Goal: Task Accomplishment & Management: Use online tool/utility

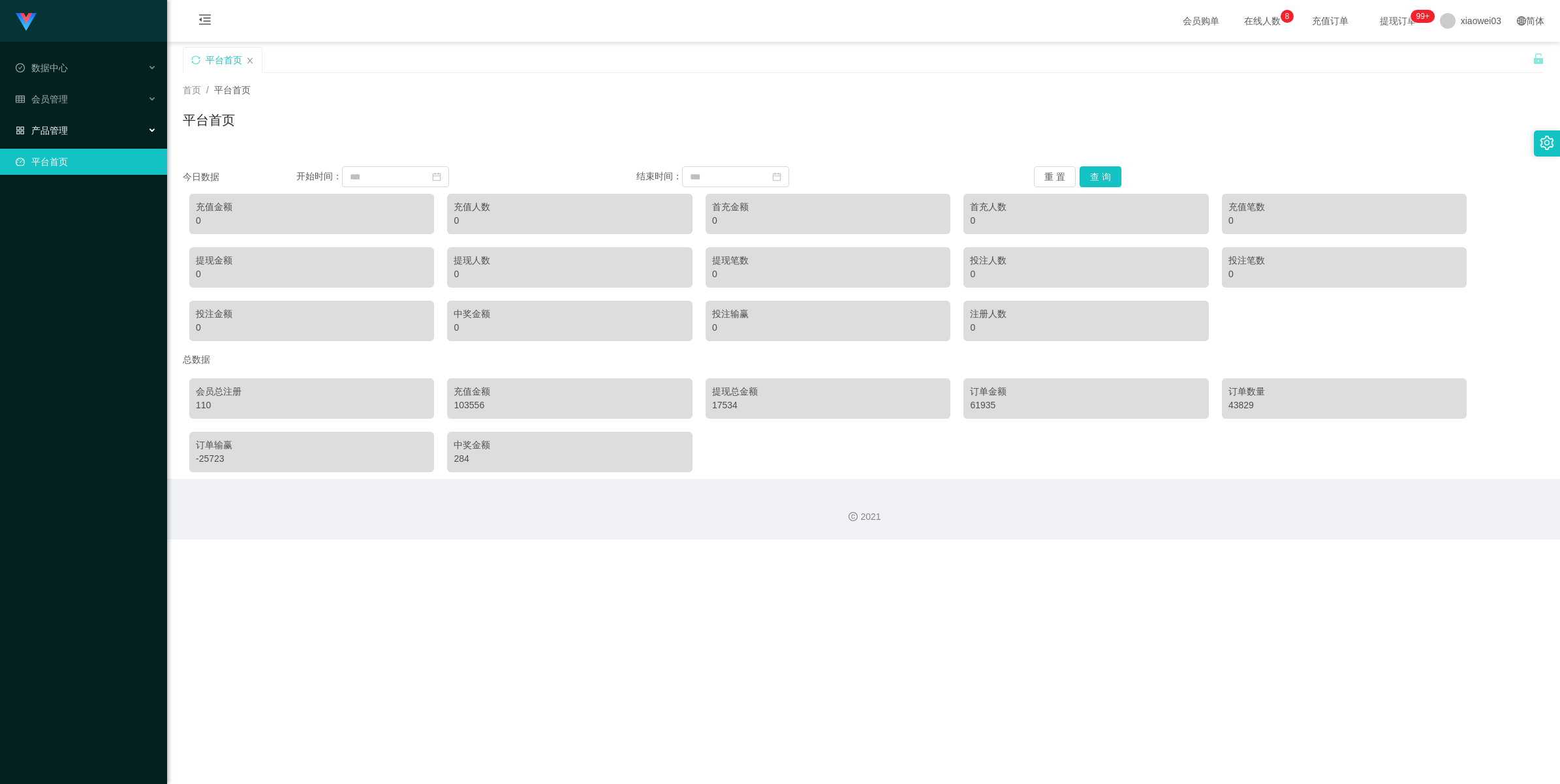
click at [88, 129] on div "产品管理" at bounding box center [84, 130] width 167 height 26
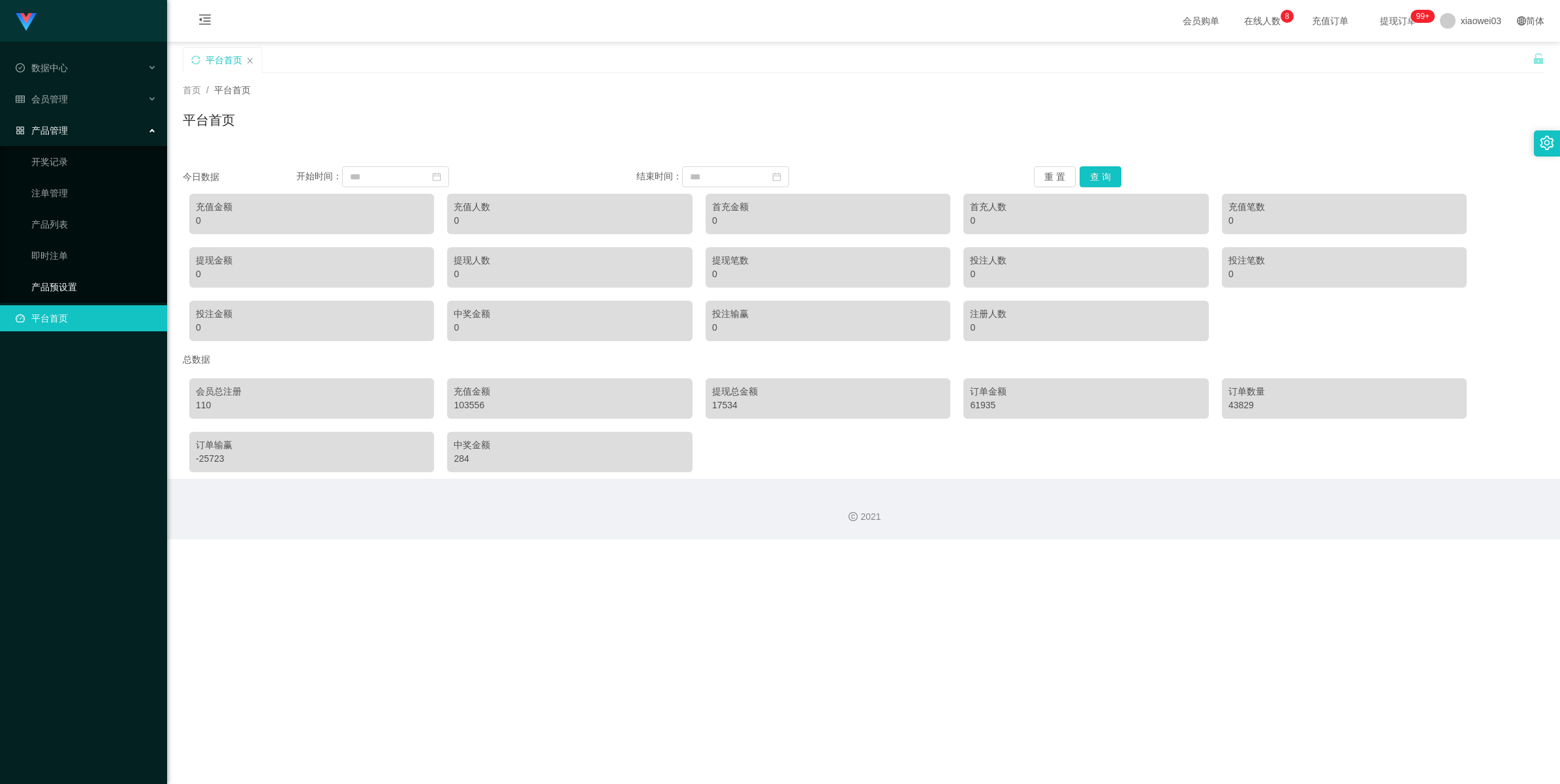
click at [82, 284] on link "产品预设置" at bounding box center [94, 287] width 125 height 26
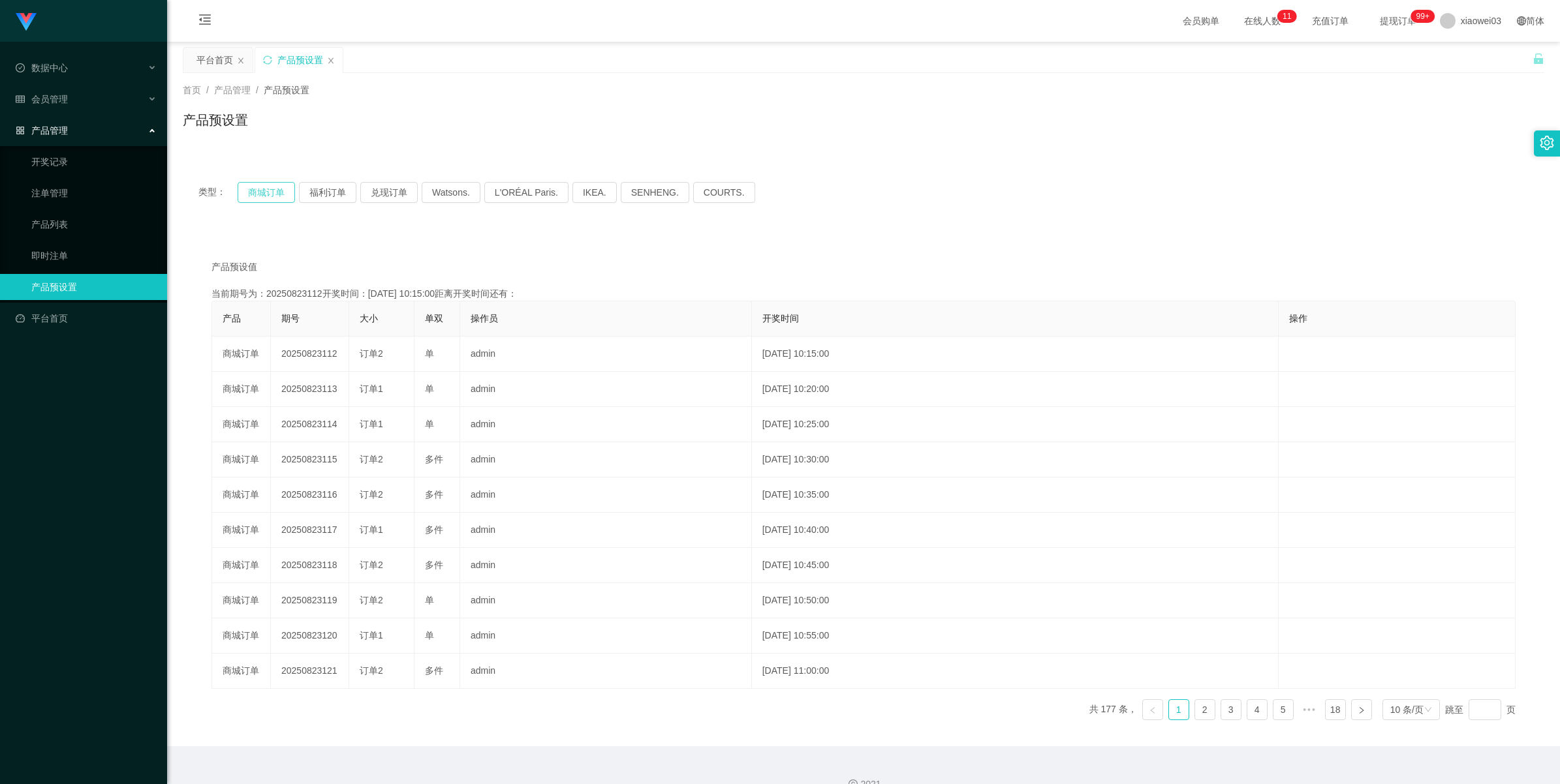
click at [249, 193] on button "商城订单" at bounding box center [266, 192] width 57 height 21
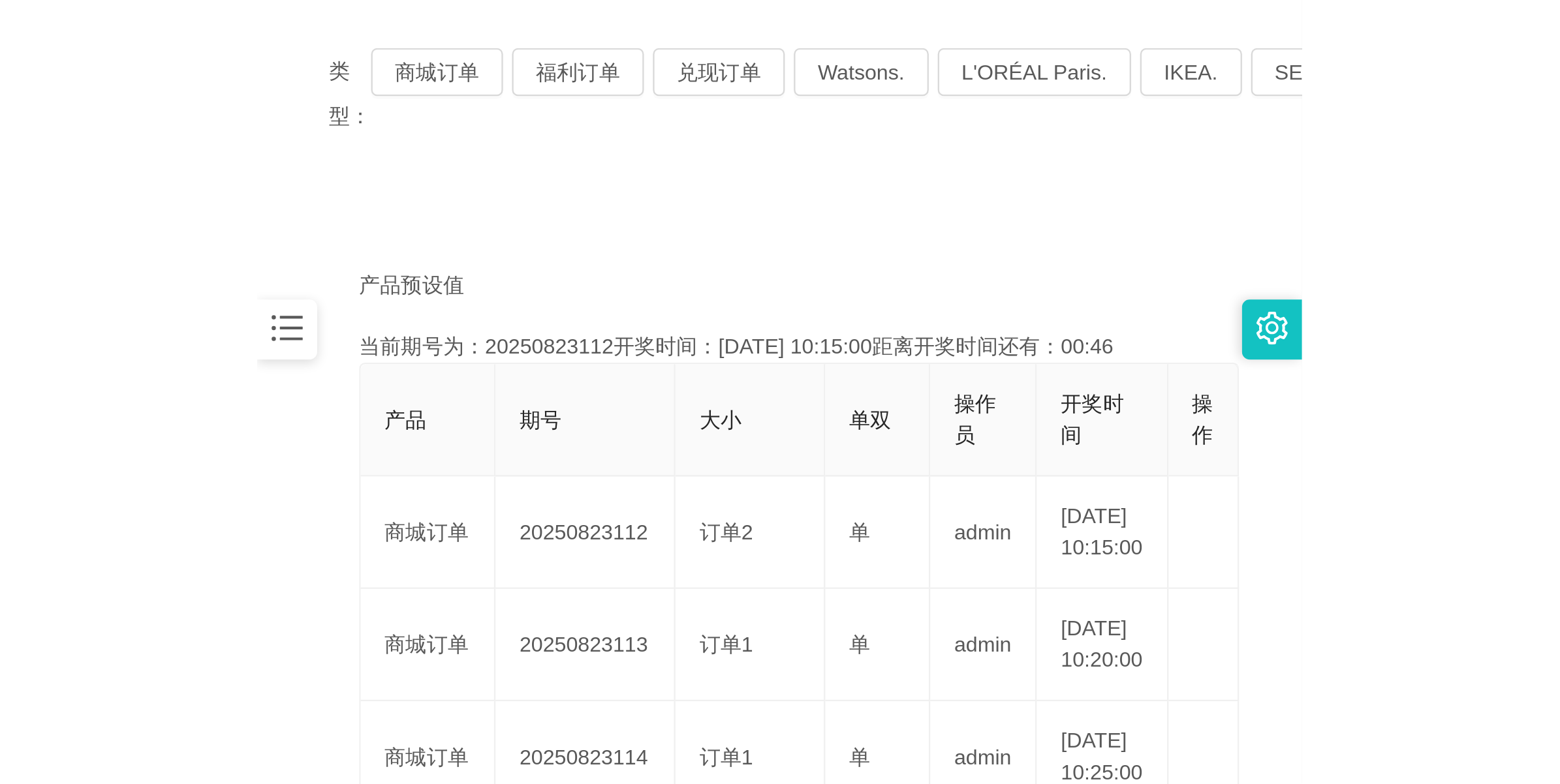
scroll to position [163, 0]
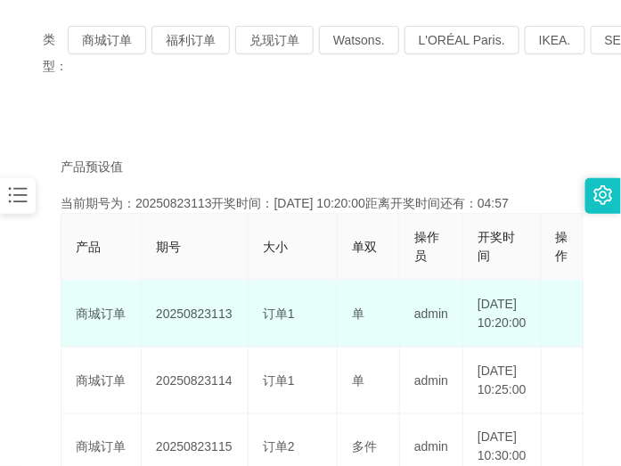
click at [199, 326] on td "20250823113" at bounding box center [195, 313] width 107 height 67
copy td "20250823113"
click at [214, 322] on td "20250823113" at bounding box center [195, 313] width 107 height 67
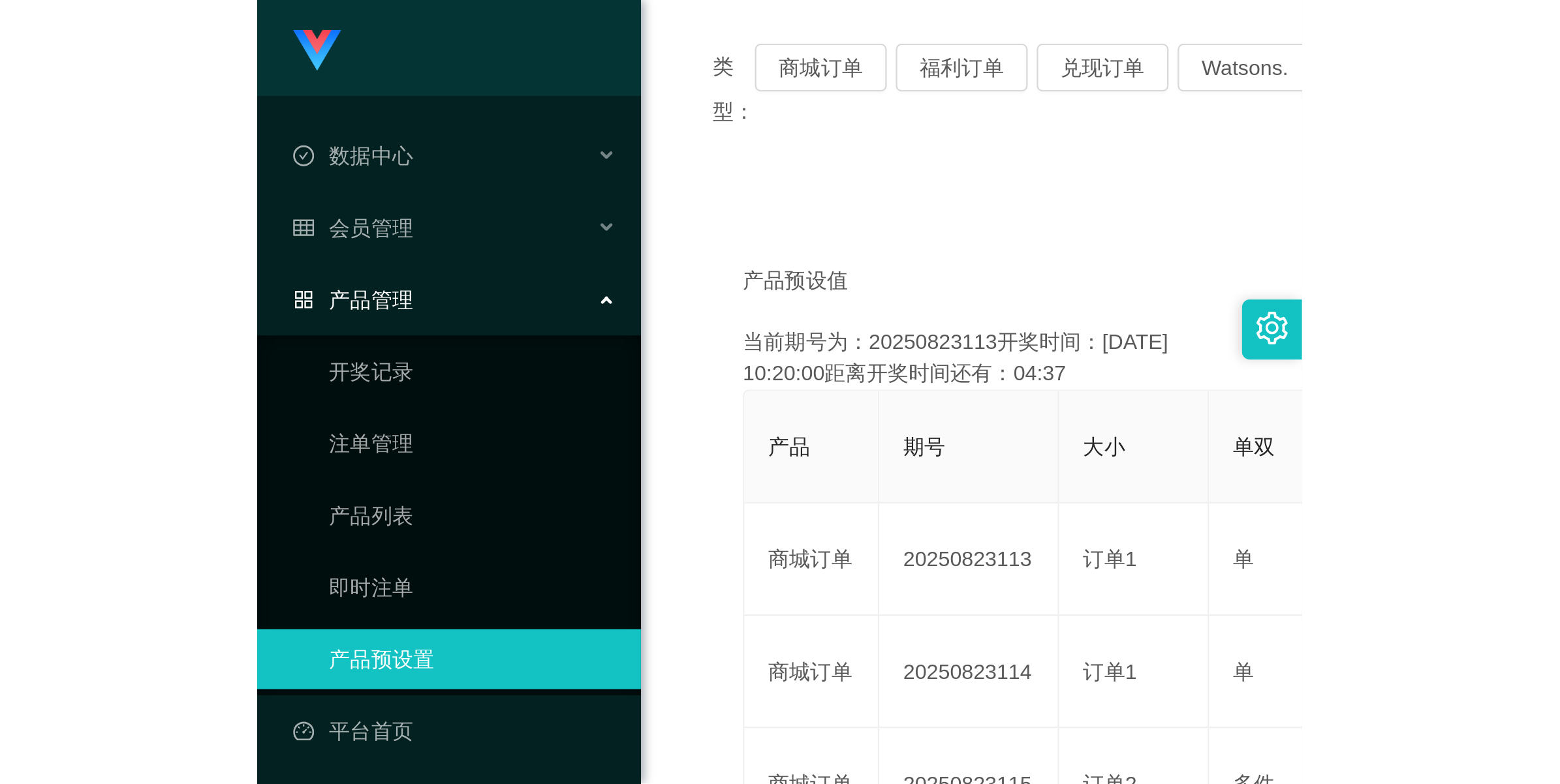
scroll to position [24, 0]
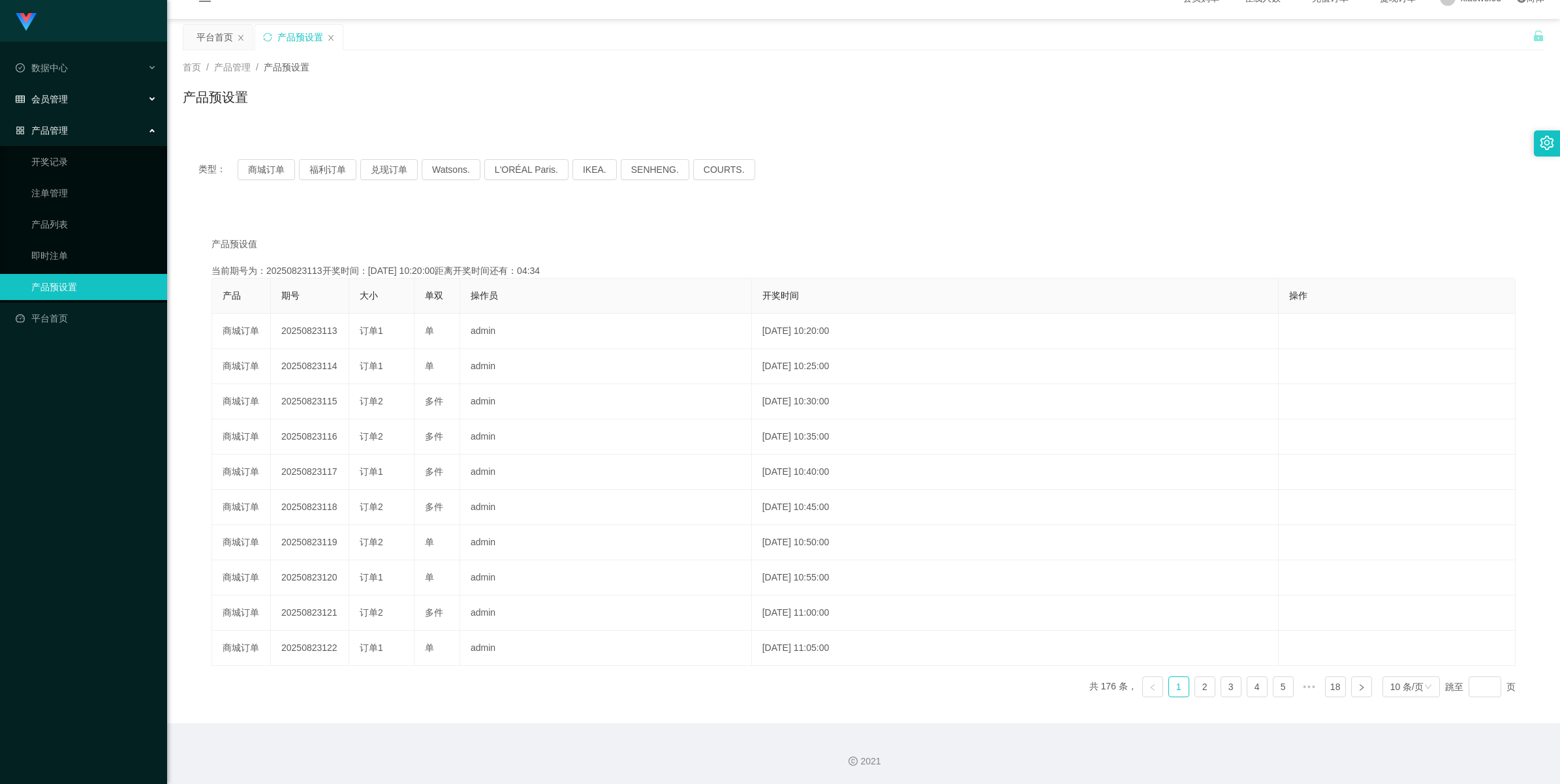
click at [83, 104] on div "会员管理" at bounding box center [84, 100] width 167 height 26
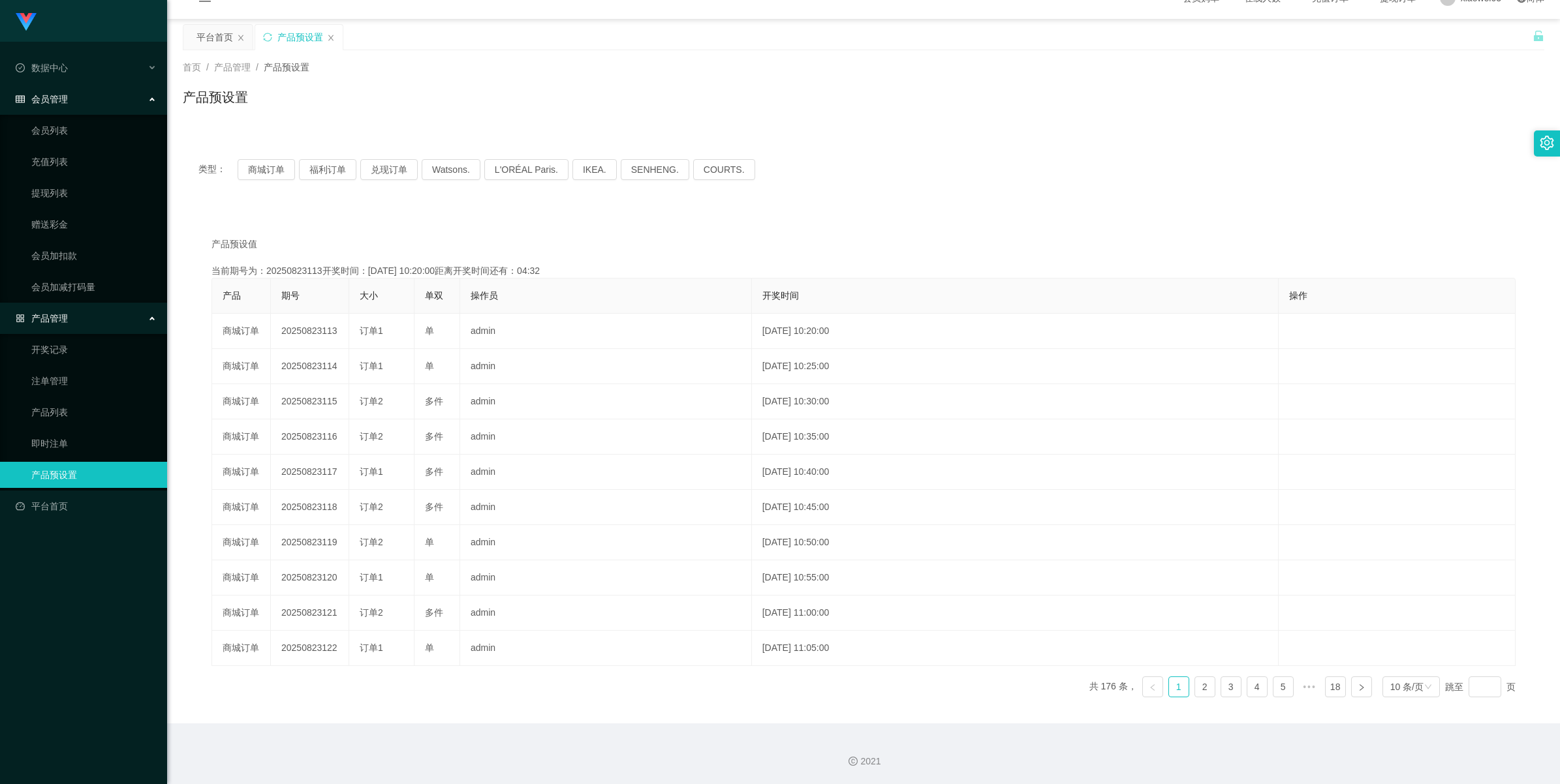
click at [83, 101] on div "会员管理" at bounding box center [84, 100] width 167 height 26
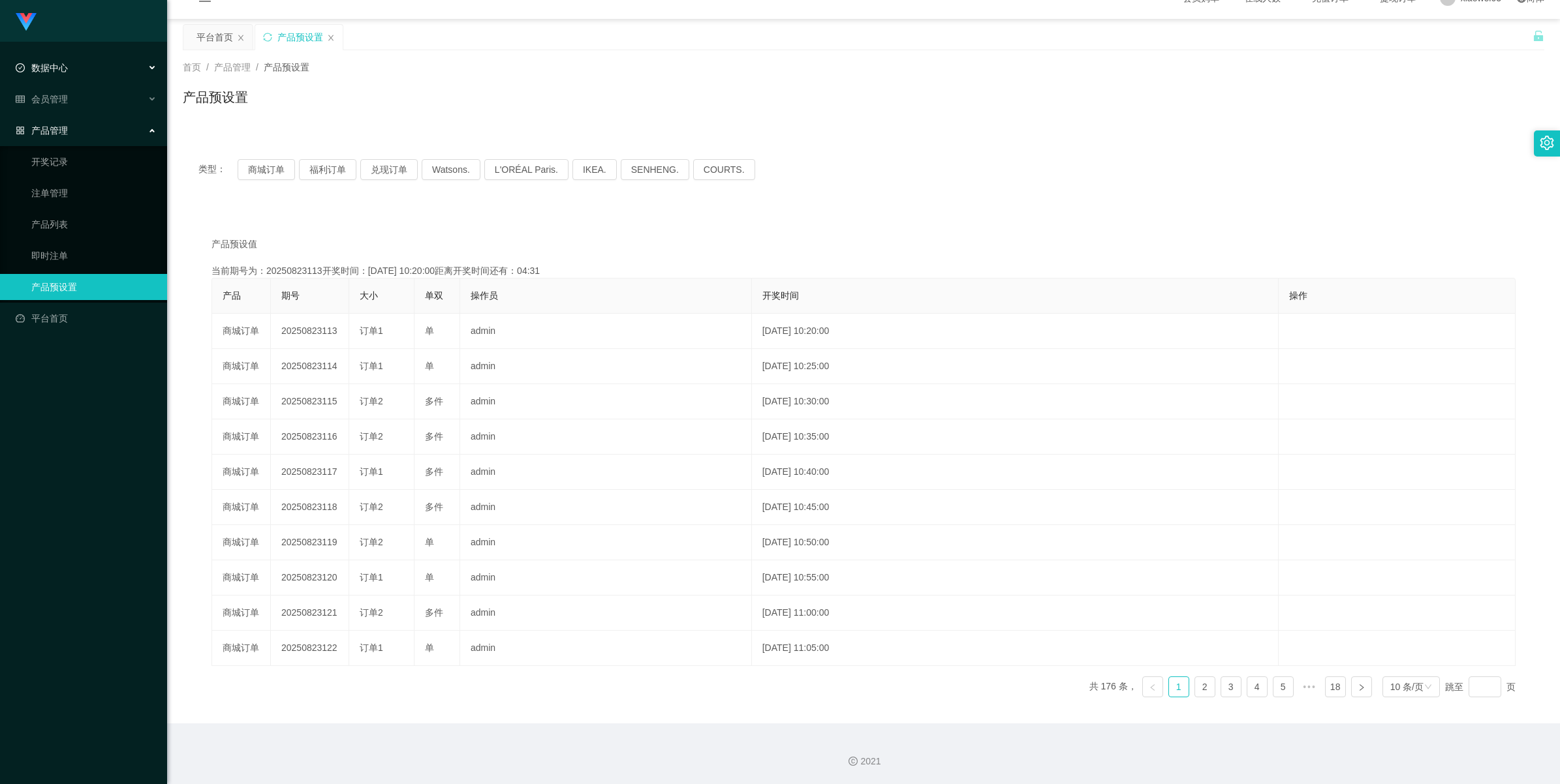
click at [77, 72] on div "数据中心" at bounding box center [84, 68] width 167 height 26
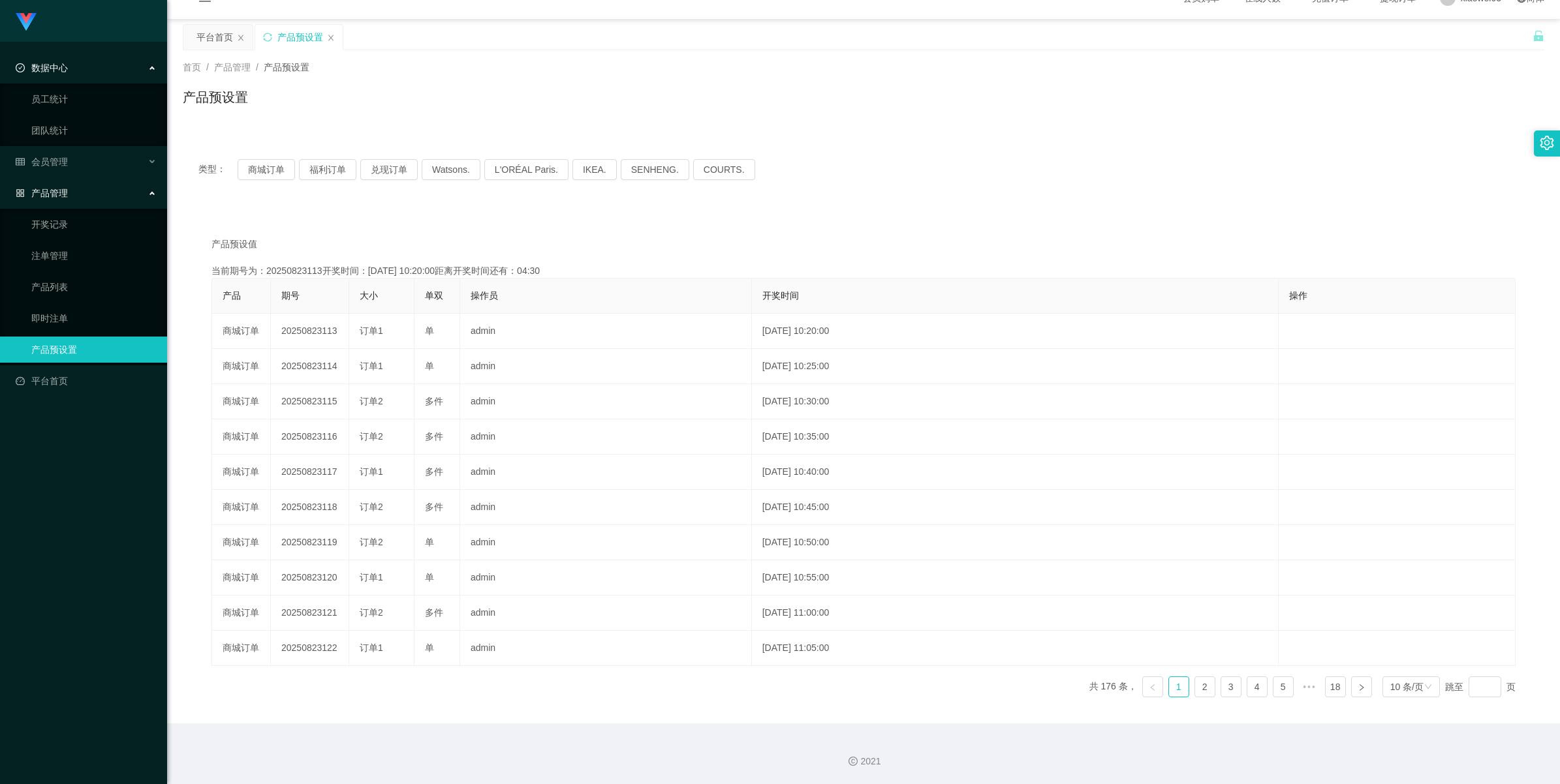
click at [77, 68] on div "数据中心" at bounding box center [84, 68] width 167 height 26
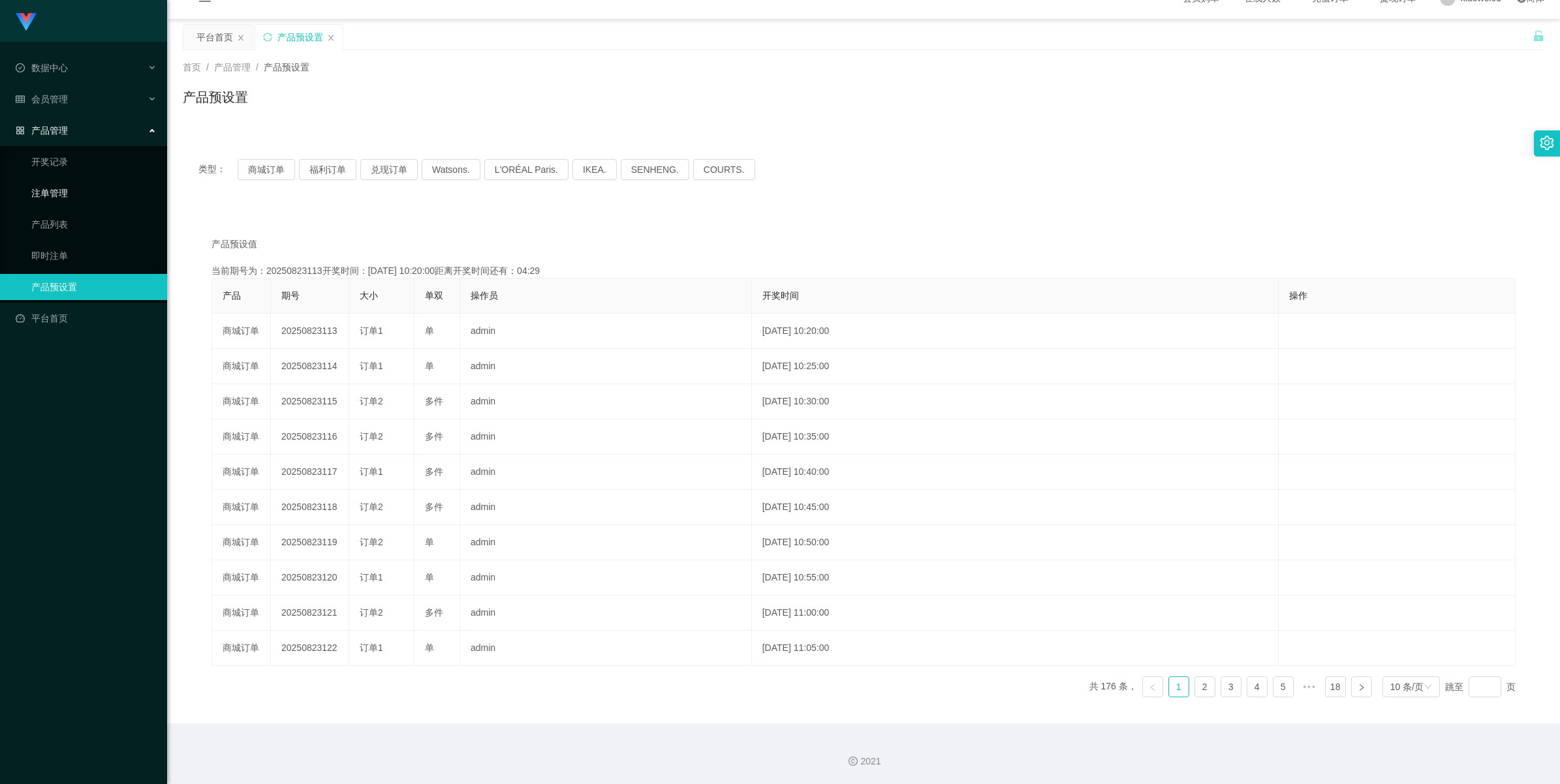
click at [70, 190] on link "注单管理" at bounding box center [94, 193] width 125 height 26
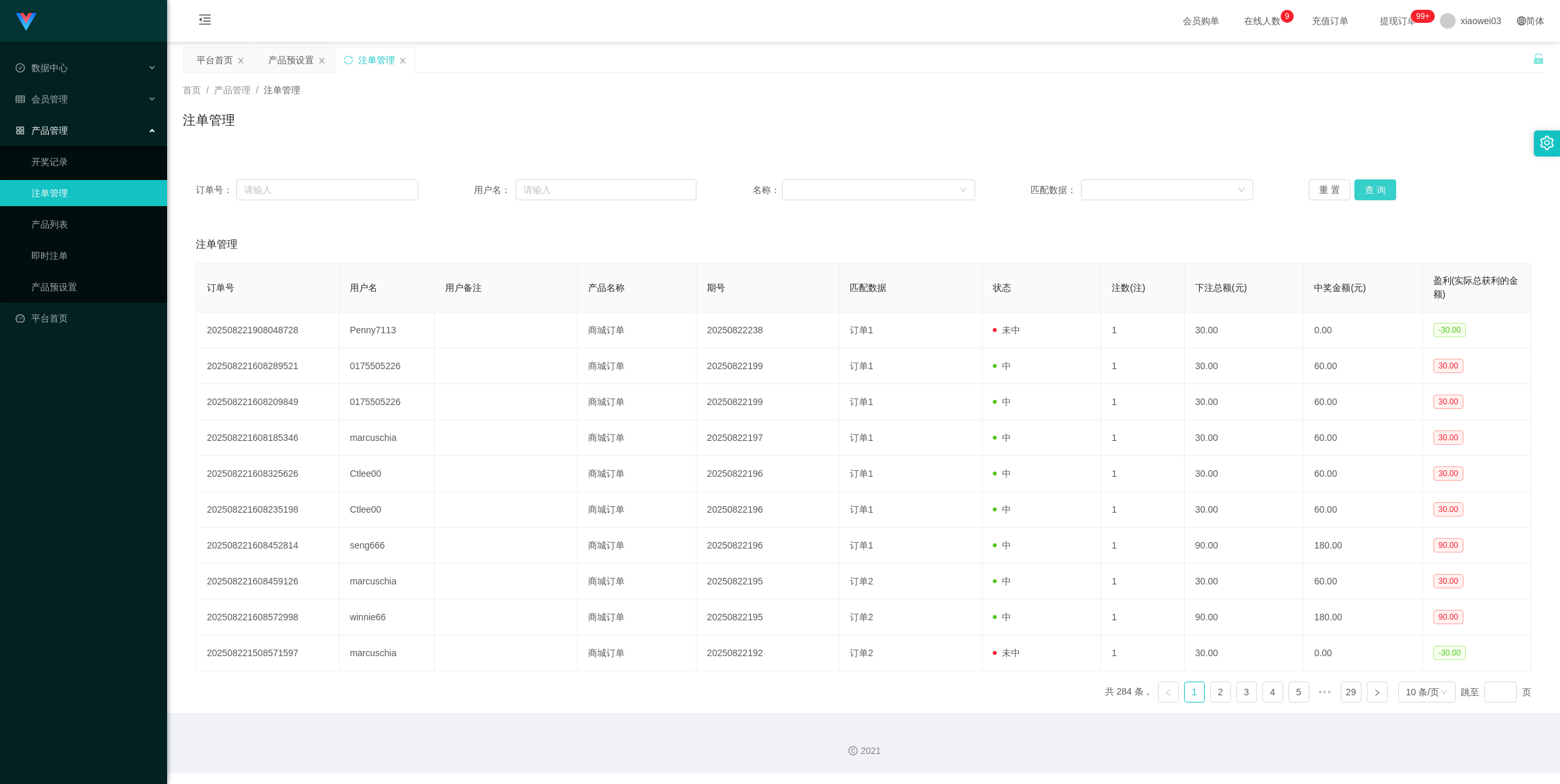
click at [455, 187] on button "查 询" at bounding box center [1375, 190] width 42 height 21
click at [455, 193] on button "查 询" at bounding box center [1375, 190] width 42 height 21
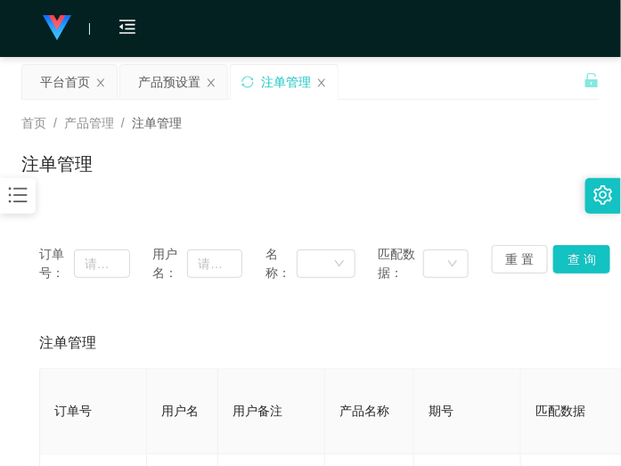
click at [399, 152] on div "注单管理" at bounding box center [310, 170] width 578 height 41
click at [181, 76] on div "产品预设置" at bounding box center [169, 82] width 62 height 34
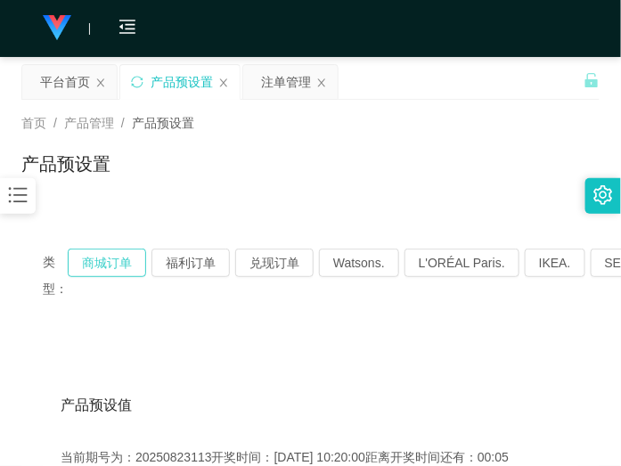
click at [100, 260] on button "商城订单" at bounding box center [107, 262] width 78 height 28
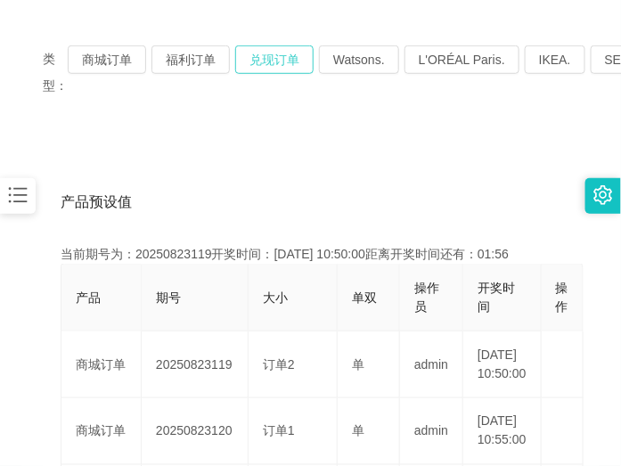
scroll to position [111, 0]
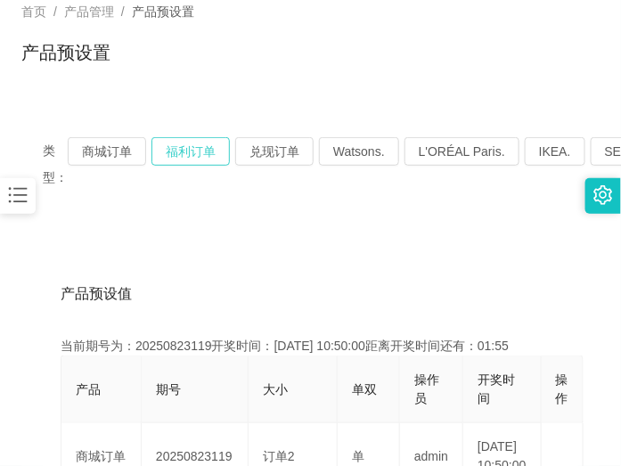
click at [212, 157] on button "福利订单" at bounding box center [190, 151] width 78 height 28
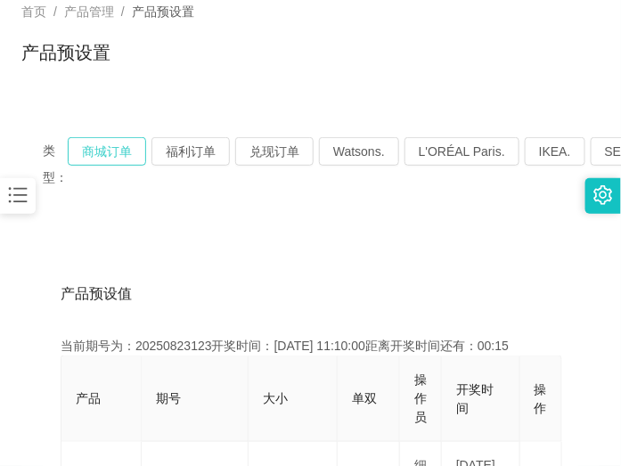
click at [122, 144] on button "商城订单" at bounding box center [107, 151] width 78 height 28
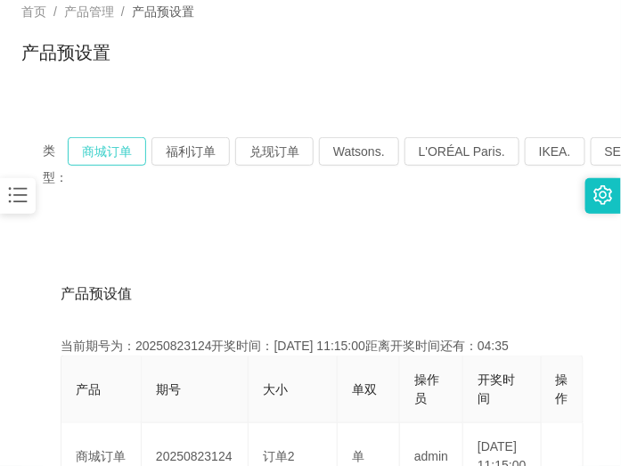
click at [116, 156] on button "商城订单" at bounding box center [107, 151] width 78 height 28
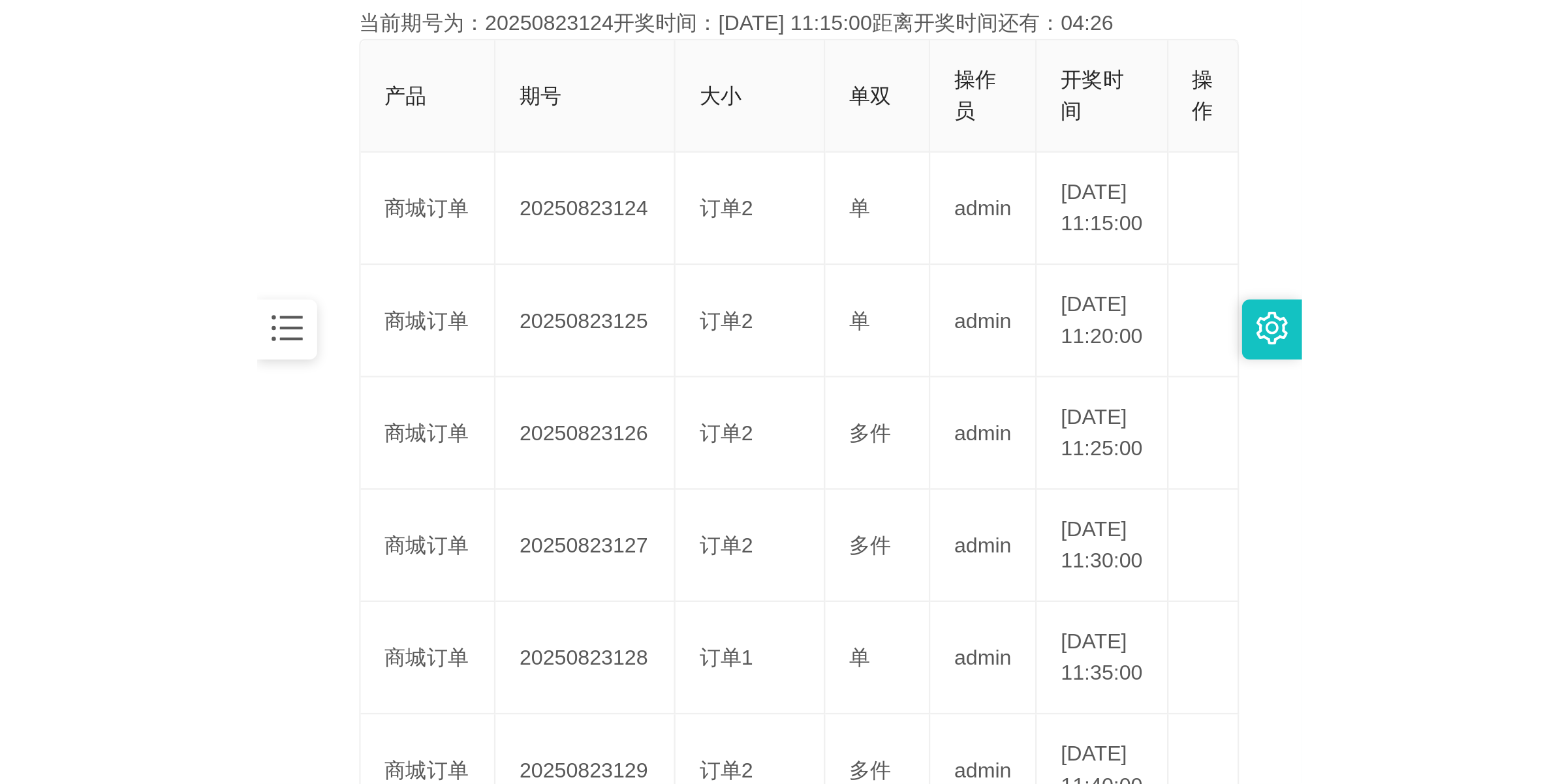
scroll to position [326, 0]
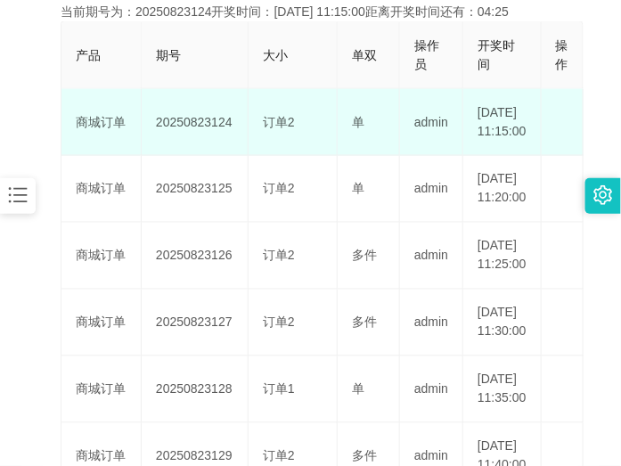
click at [196, 134] on td "20250823124" at bounding box center [195, 122] width 107 height 67
copy td "20250823124"
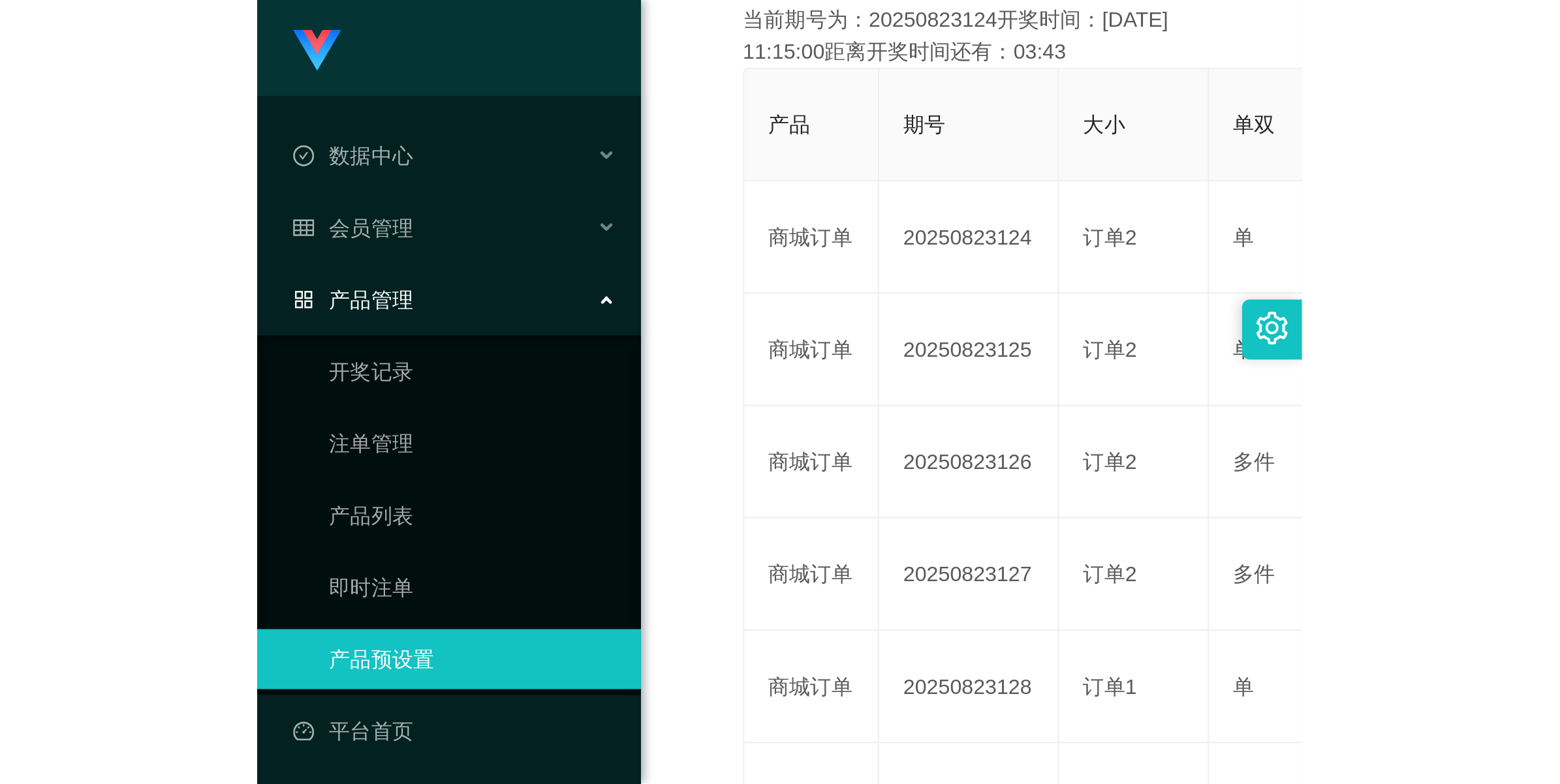
scroll to position [47, 0]
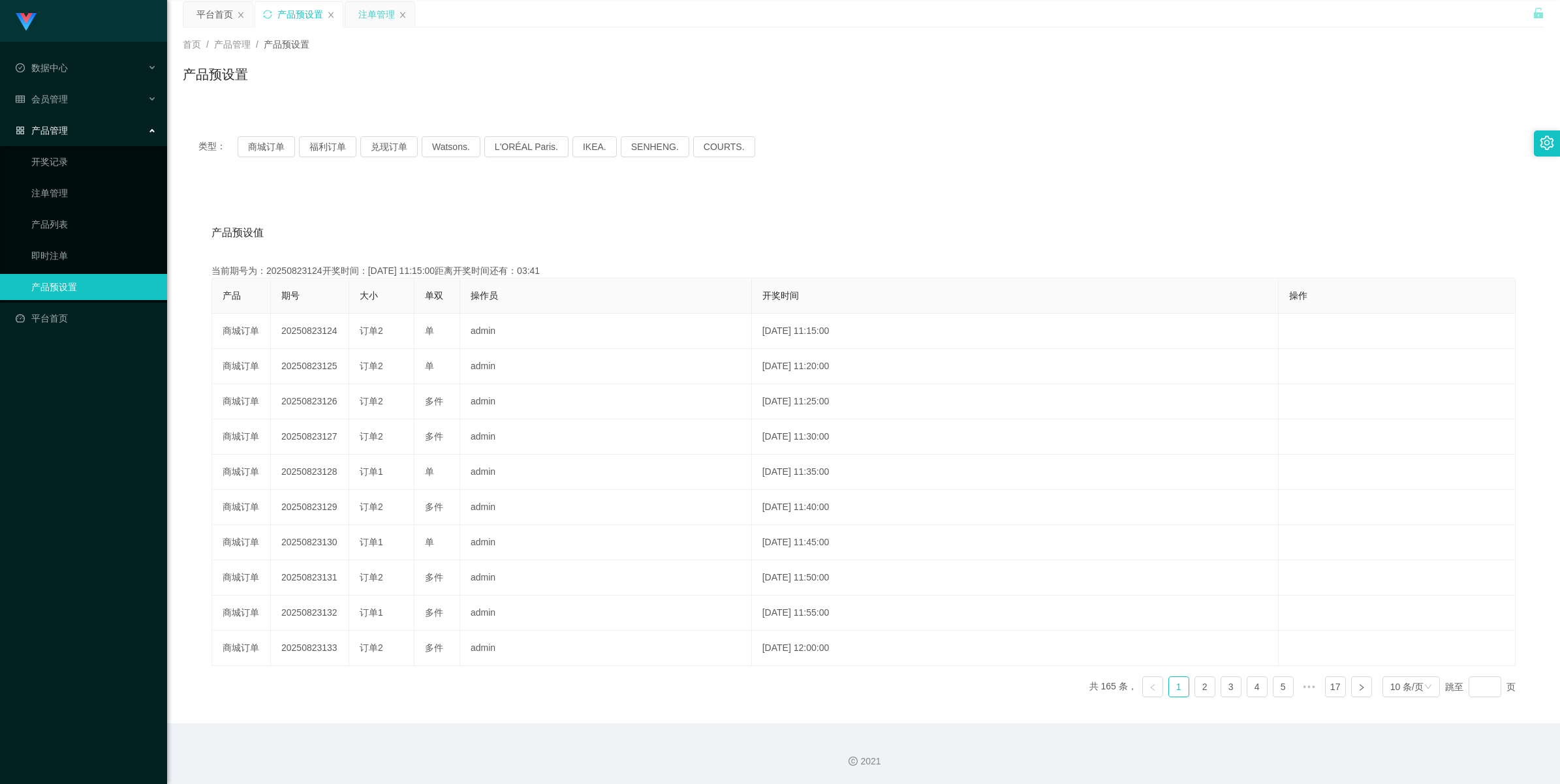
click at [367, 16] on div "注单管理" at bounding box center [377, 15] width 37 height 25
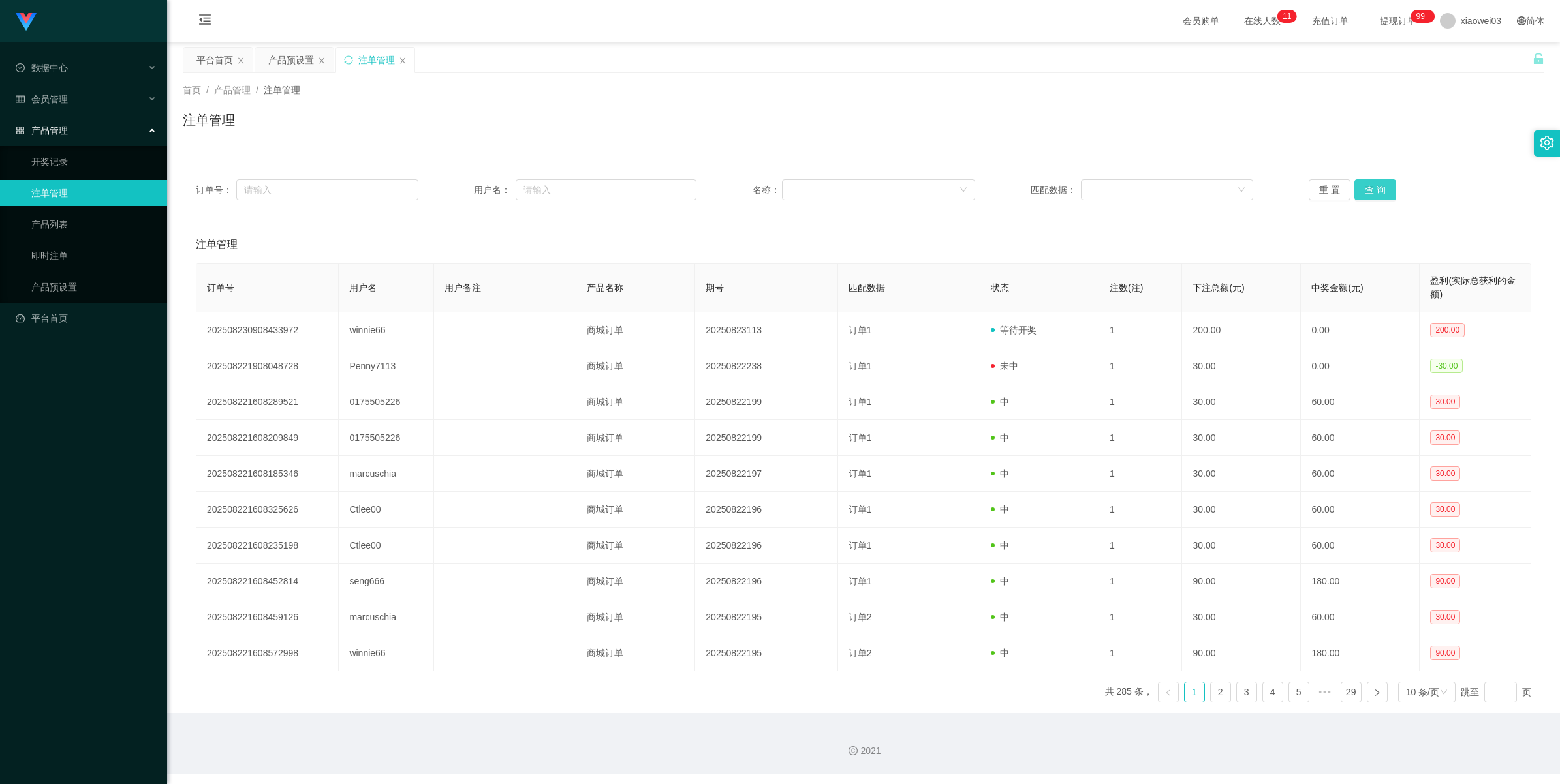
click at [455, 188] on button "查 询" at bounding box center [1375, 190] width 42 height 21
click at [455, 187] on button "查 询" at bounding box center [1375, 190] width 42 height 21
